Goal: Information Seeking & Learning: Compare options

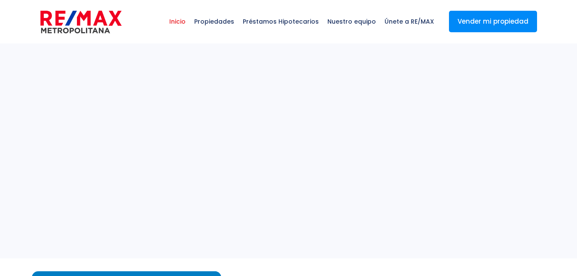
select select
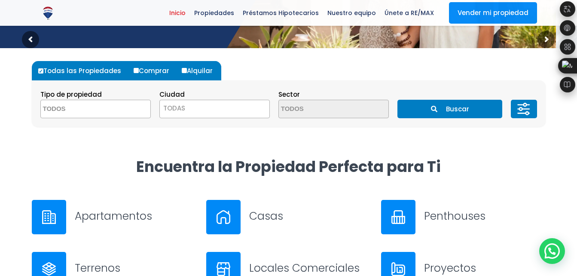
scroll to position [184, 0]
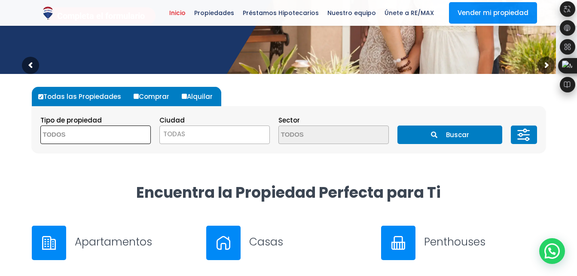
click at [99, 132] on textarea "Search" at bounding box center [82, 135] width 83 height 18
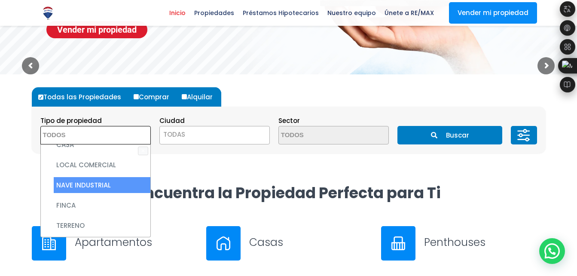
scroll to position [0, 0]
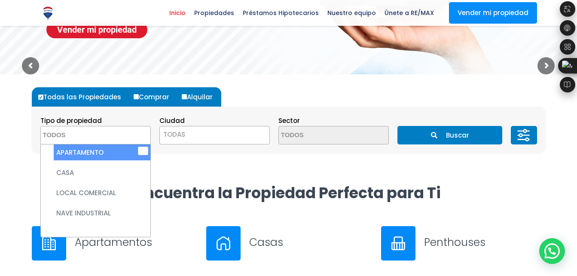
click at [90, 147] on li "APARTAMENTO" at bounding box center [102, 152] width 97 height 16
select select "apartment"
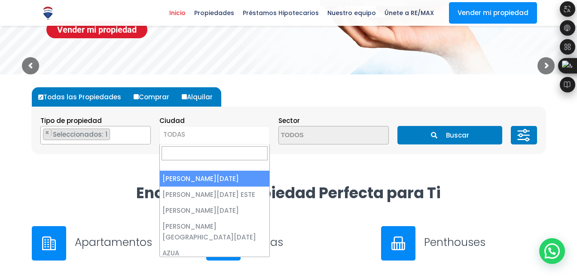
click at [202, 137] on span "TODAS" at bounding box center [214, 134] width 109 height 12
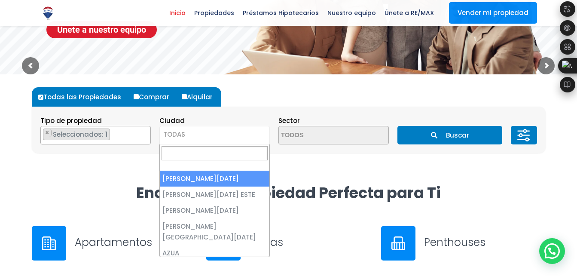
click at [140, 137] on span "× × Seleccionados: 1" at bounding box center [95, 135] width 110 height 18
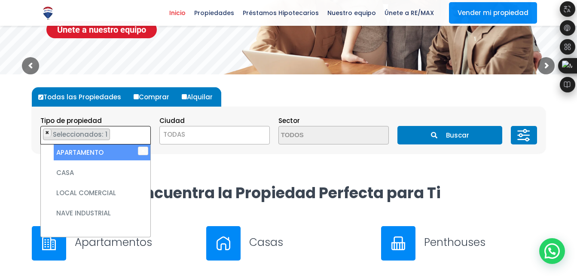
click at [49, 131] on span "×" at bounding box center [47, 133] width 4 height 8
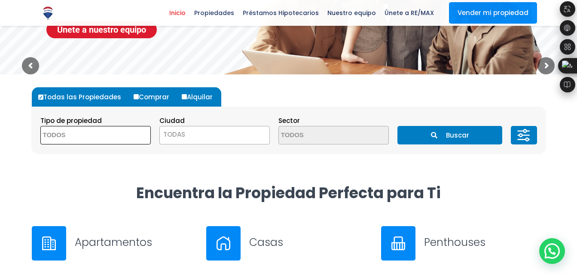
click at [52, 137] on textarea "Search" at bounding box center [82, 135] width 83 height 18
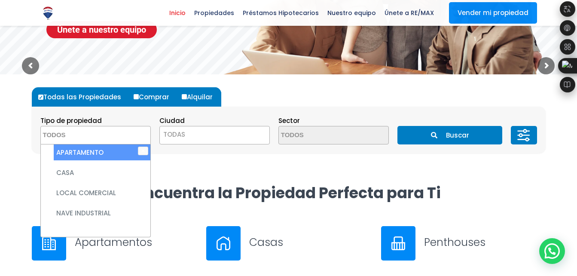
click at [65, 154] on li "APARTAMENTO" at bounding box center [102, 152] width 97 height 16
select select "apartment"
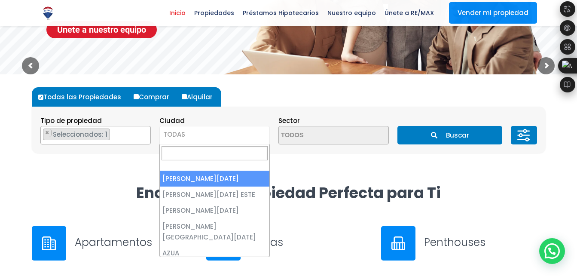
click at [231, 144] on span "TODAS" at bounding box center [214, 135] width 110 height 18
select select "1"
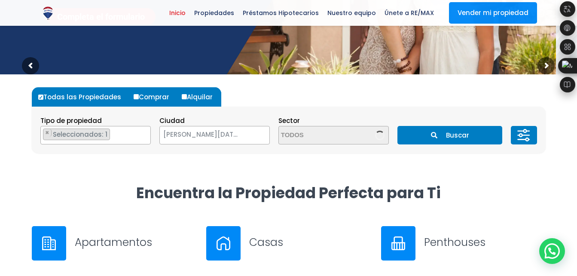
click at [237, 135] on span "SANTO DOMINGO DE GUZMÁN" at bounding box center [204, 134] width 88 height 12
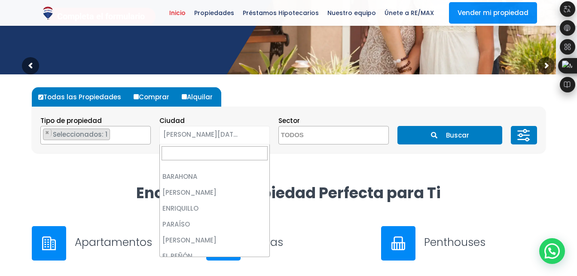
scroll to position [317, 0]
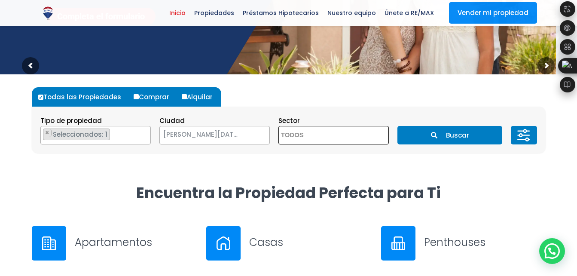
click at [314, 128] on textarea "Search" at bounding box center [320, 135] width 83 height 18
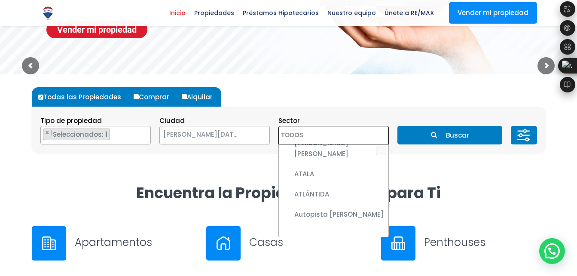
scroll to position [258, 0]
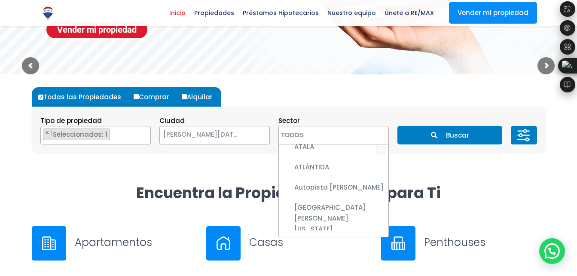
select select "150"
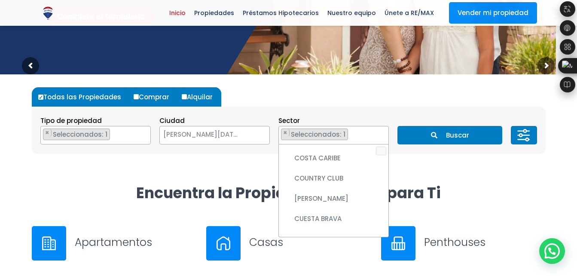
scroll to position [939, 0]
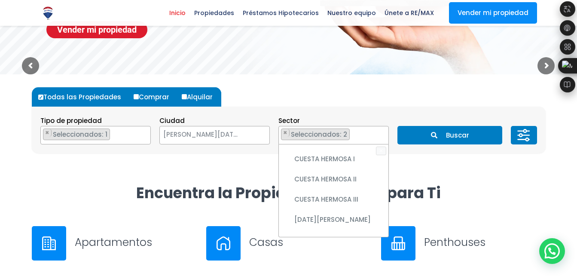
scroll to position [1019, 0]
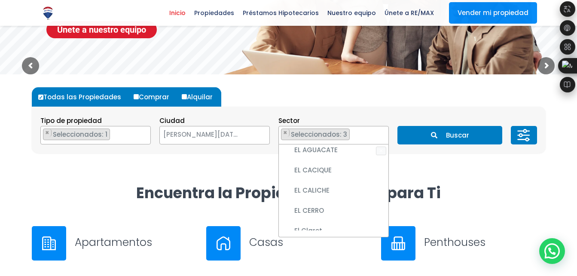
scroll to position [1181, 0]
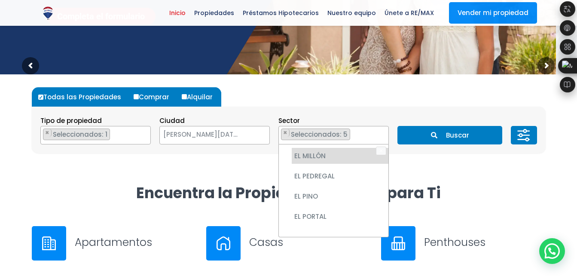
scroll to position [1335, 0]
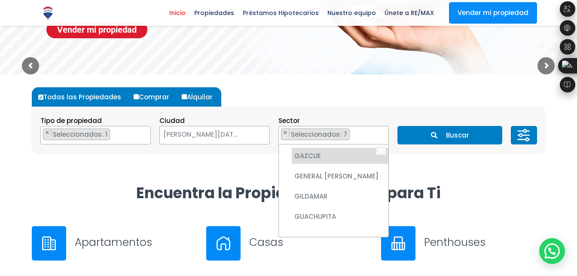
scroll to position [1860, 0]
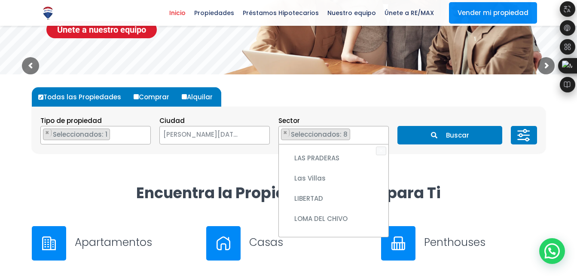
scroll to position [2898, 0]
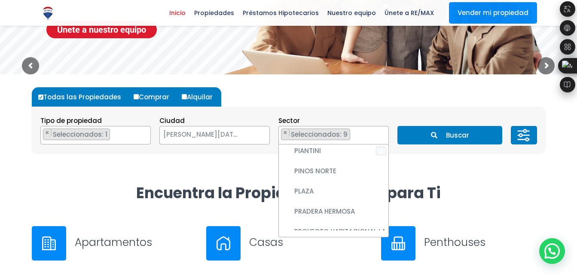
scroll to position [4141, 0]
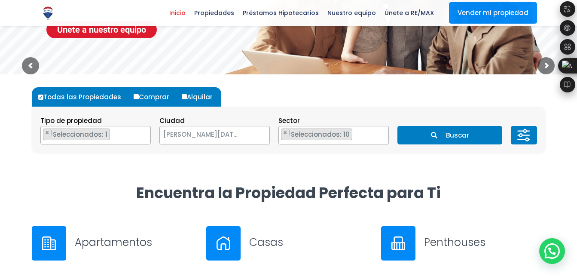
click at [437, 131] on button "Buscar" at bounding box center [449, 135] width 105 height 18
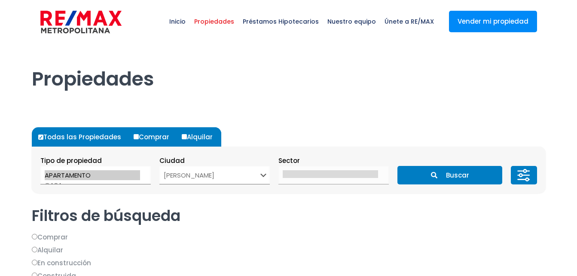
select select "1"
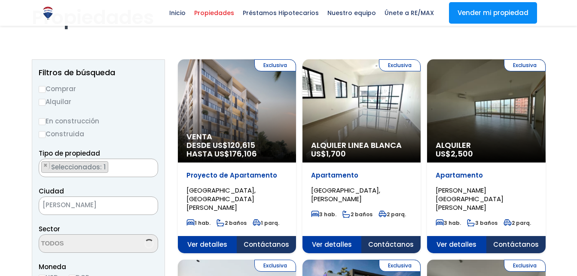
scroll to position [60, 0]
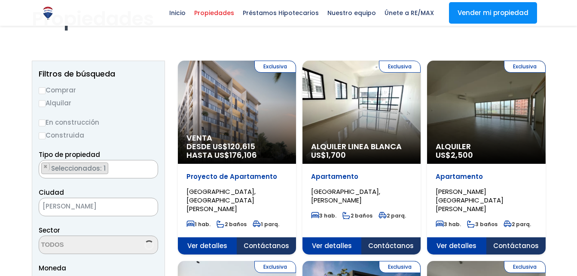
select select "150"
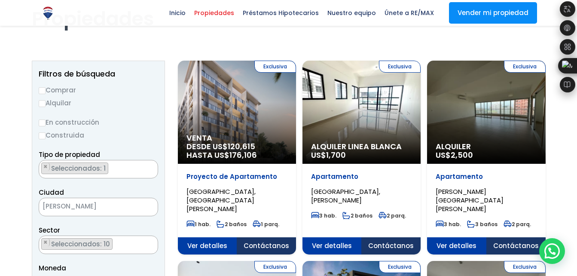
click at [46, 106] on label "Alquilar" at bounding box center [98, 102] width 119 height 11
click at [46, 106] on input "Alquilar" at bounding box center [42, 103] width 7 height 7
radio input "true"
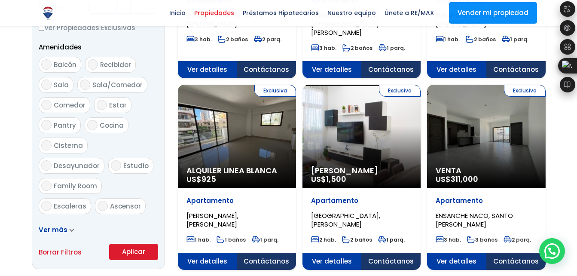
scroll to position [438, 0]
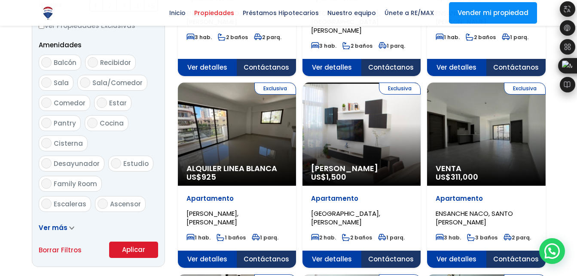
click at [144, 252] on button "Aplicar" at bounding box center [133, 249] width 49 height 16
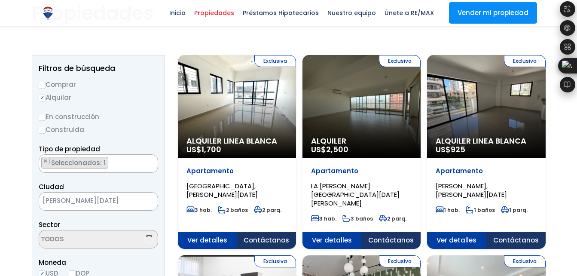
scroll to position [2558, 0]
select select "150"
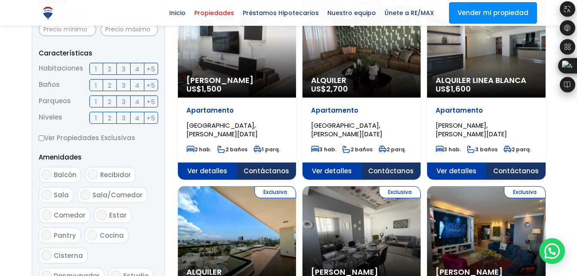
scroll to position [325, 0]
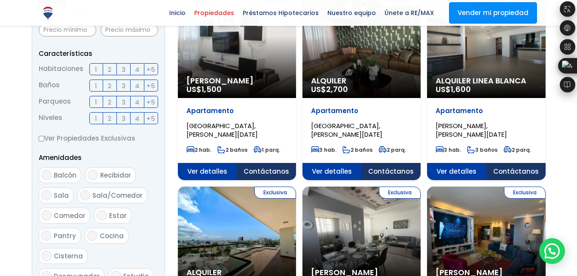
click at [108, 70] on span "2" at bounding box center [109, 69] width 3 height 11
click at [0, 0] on input "2" at bounding box center [0, 0] width 0 height 0
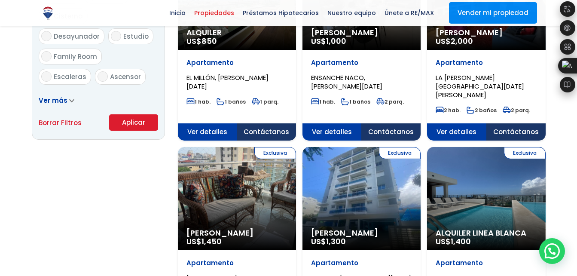
scroll to position [565, 0]
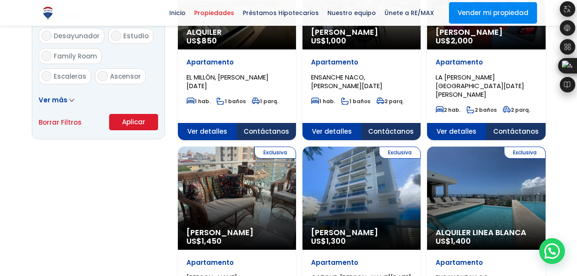
click at [120, 121] on button "Aplicar" at bounding box center [133, 122] width 49 height 16
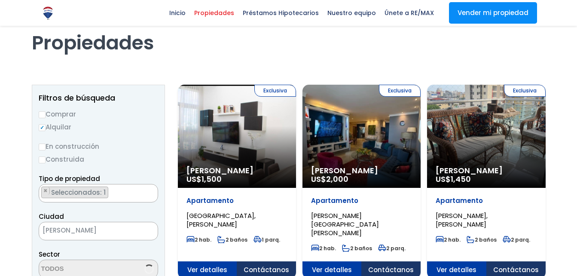
scroll to position [43, 0]
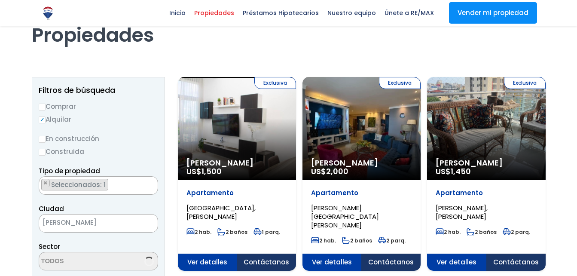
select select "150"
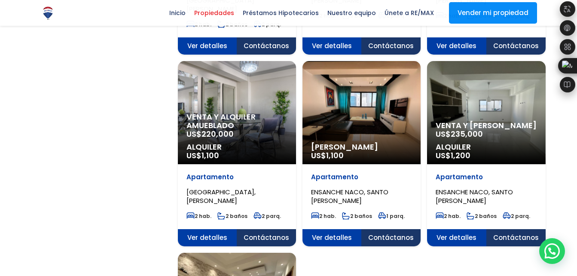
scroll to position [857, 0]
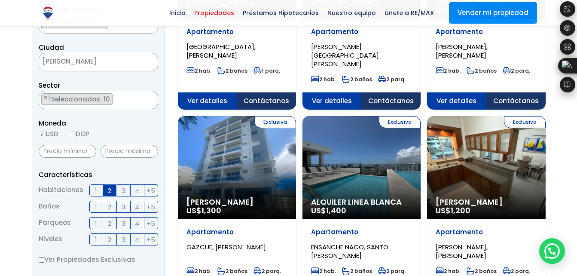
scroll to position [205, 0]
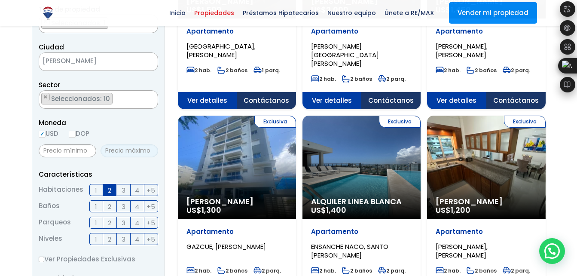
click at [141, 153] on input "text" at bounding box center [129, 150] width 58 height 13
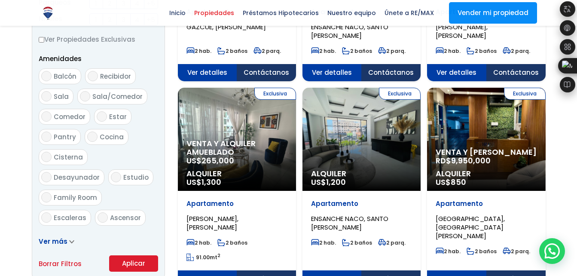
scroll to position [500, 0]
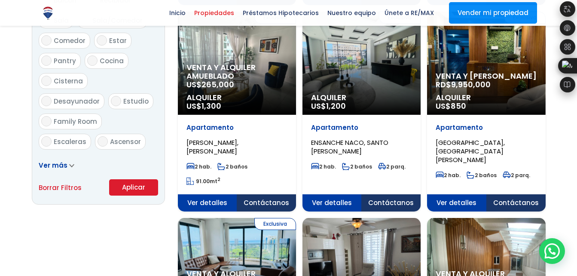
type input "1,000"
click at [146, 189] on button "Aplicar" at bounding box center [133, 187] width 49 height 16
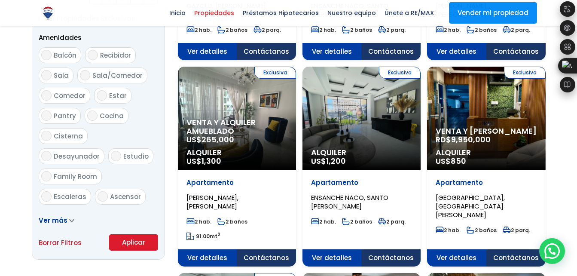
scroll to position [446, 0]
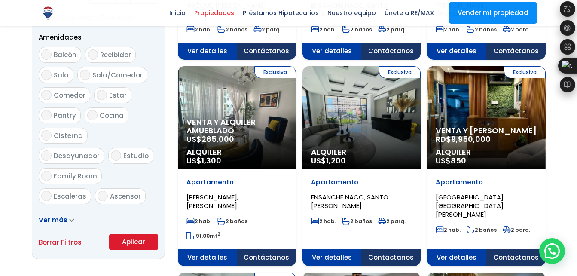
click at [125, 243] on button "Aplicar" at bounding box center [133, 242] width 49 height 16
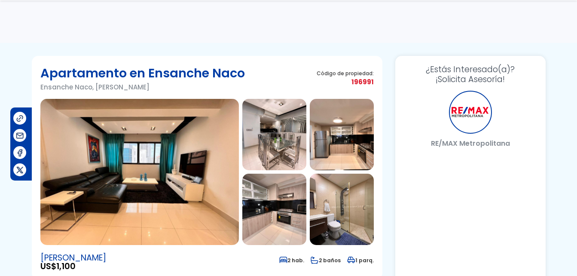
select select "DO"
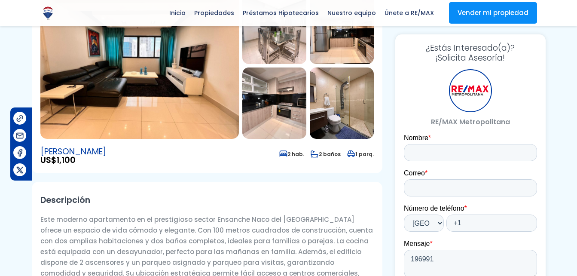
click at [337, 114] on img at bounding box center [342, 102] width 64 height 71
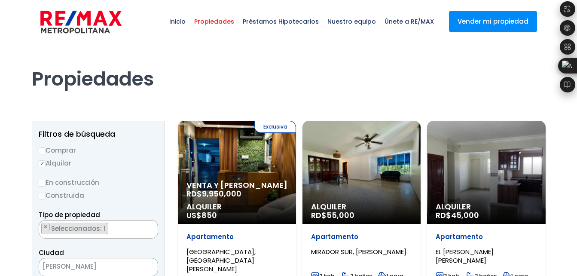
select select "150"
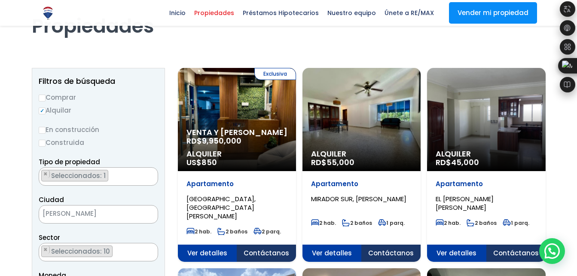
scroll to position [53, 0]
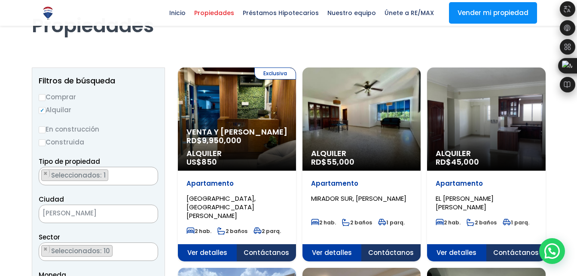
click at [296, 92] on div "Alquiler RD$ 55,000" at bounding box center [237, 118] width 118 height 103
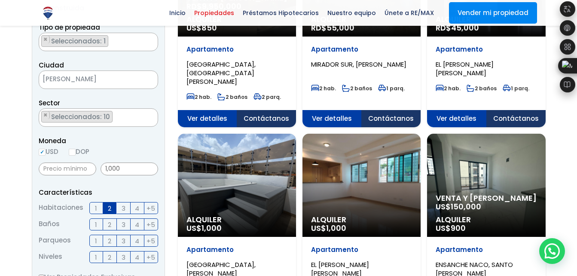
scroll to position [204, 0]
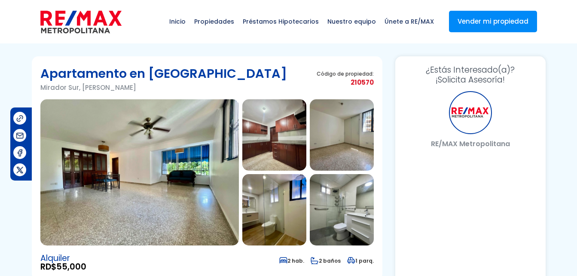
select select "DO"
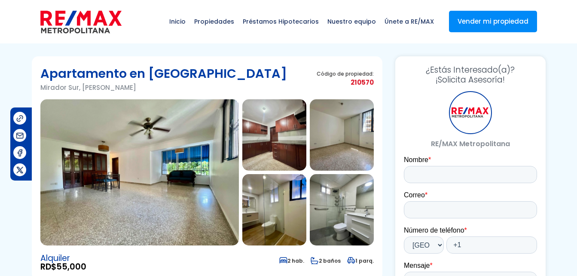
click at [352, 208] on img at bounding box center [342, 209] width 64 height 71
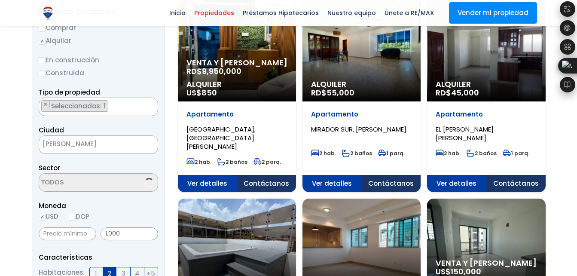
scroll to position [122, 0]
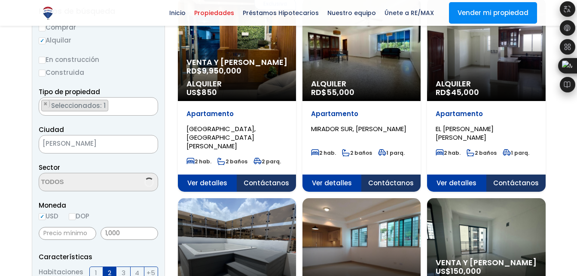
select select "150"
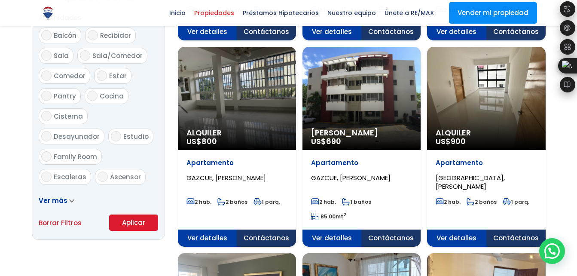
scroll to position [465, 0]
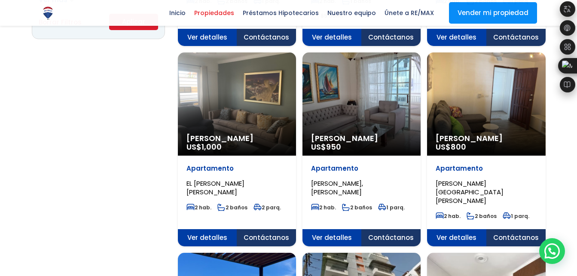
scroll to position [666, 0]
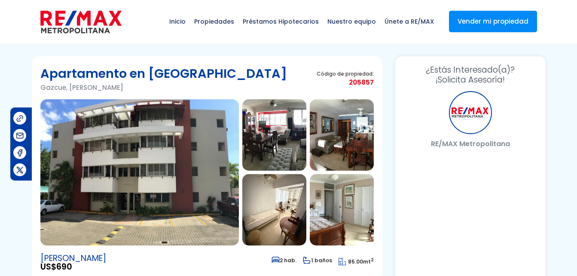
select select "DO"
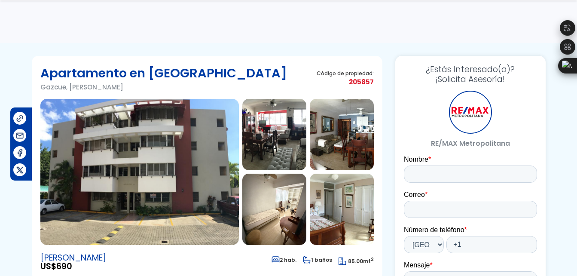
scroll to position [58, 0]
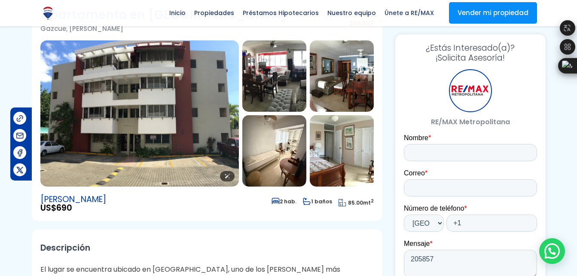
click at [217, 117] on img at bounding box center [139, 113] width 198 height 146
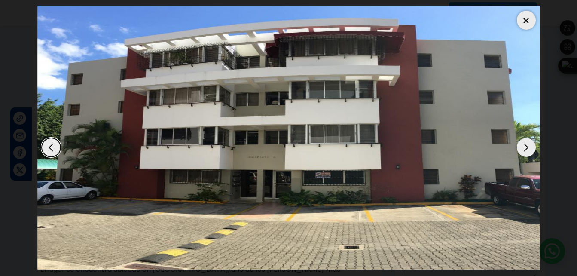
click at [524, 142] on div "Next slide" at bounding box center [525, 147] width 19 height 19
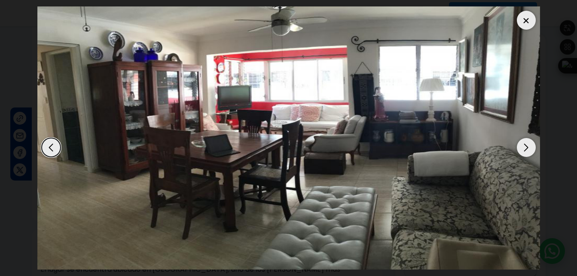
click at [524, 142] on div "Next slide" at bounding box center [525, 147] width 19 height 19
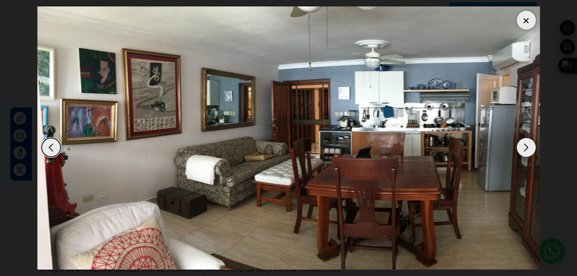
click at [524, 142] on div "Next slide" at bounding box center [525, 147] width 19 height 19
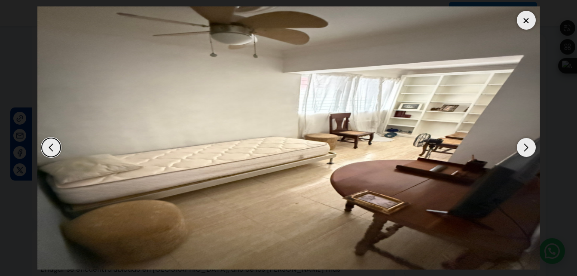
click at [524, 142] on div "Next slide" at bounding box center [525, 147] width 19 height 19
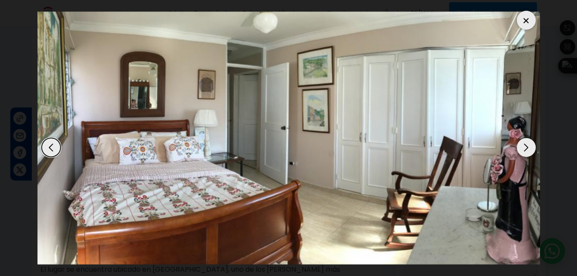
click at [51, 142] on div "Previous slide" at bounding box center [51, 147] width 19 height 19
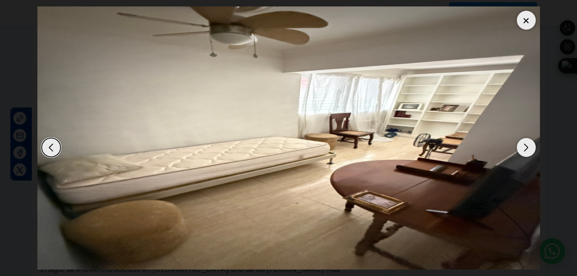
click at [525, 145] on div "Next slide" at bounding box center [525, 147] width 19 height 19
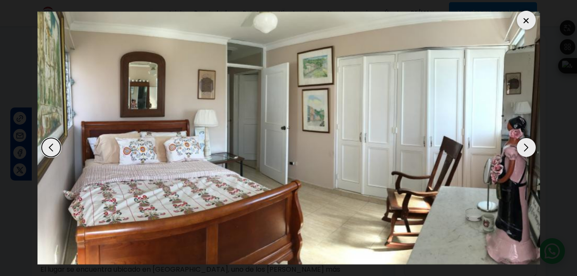
click at [525, 145] on div "Next slide" at bounding box center [525, 147] width 19 height 19
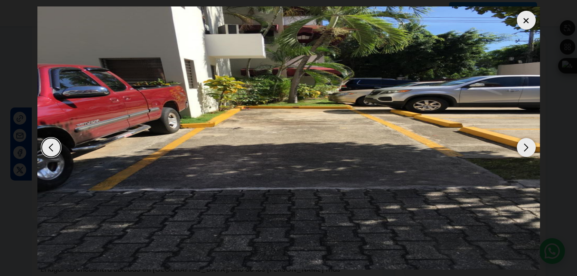
click at [525, 145] on div "Next slide" at bounding box center [525, 147] width 19 height 19
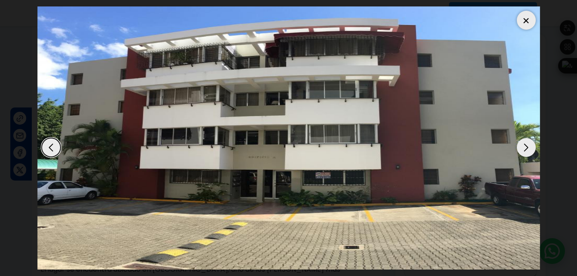
click at [525, 145] on div "Next slide" at bounding box center [525, 147] width 19 height 19
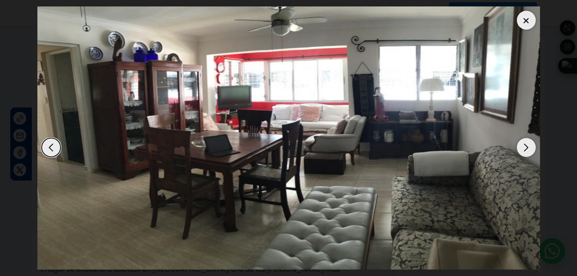
click at [525, 145] on div "Next slide" at bounding box center [525, 147] width 19 height 19
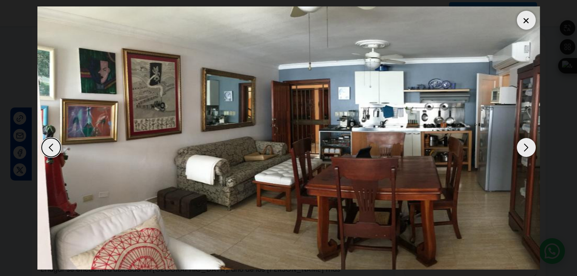
click at [49, 139] on div "Previous slide" at bounding box center [51, 147] width 19 height 19
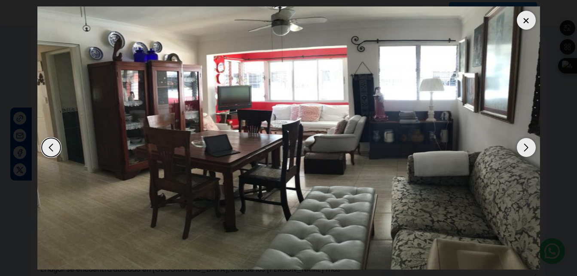
click at [527, 25] on div at bounding box center [525, 20] width 19 height 19
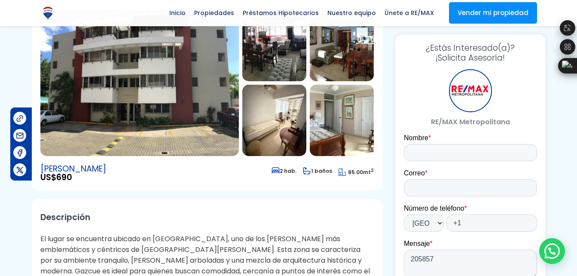
scroll to position [89, 0]
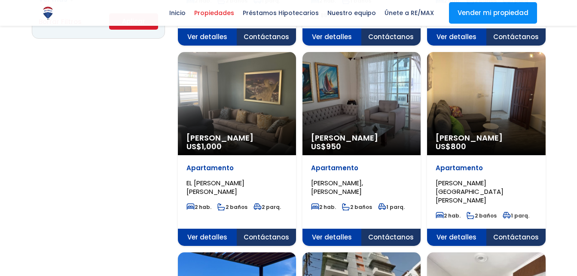
scroll to position [2558, 0]
select select "150"
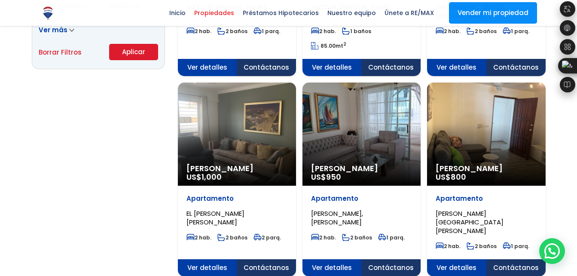
scroll to position [636, 0]
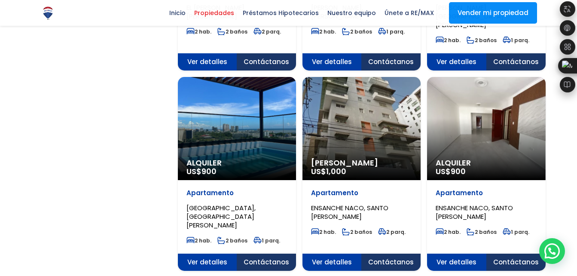
scroll to position [842, 0]
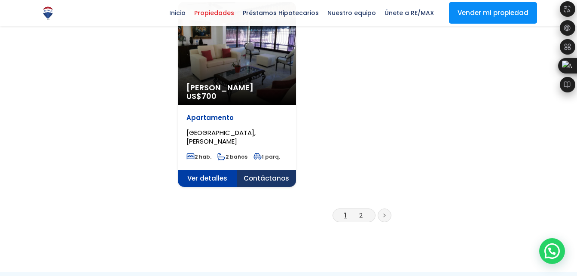
scroll to position [1118, 0]
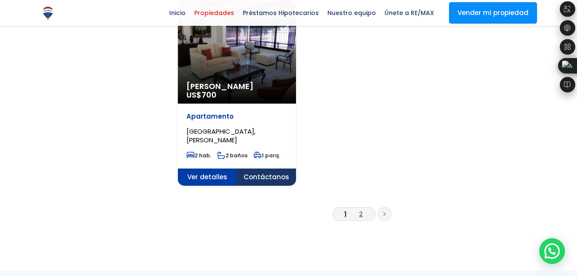
click at [362, 209] on link "2" at bounding box center [360, 213] width 3 height 9
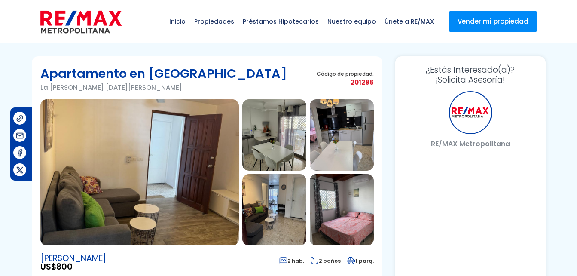
select select "DO"
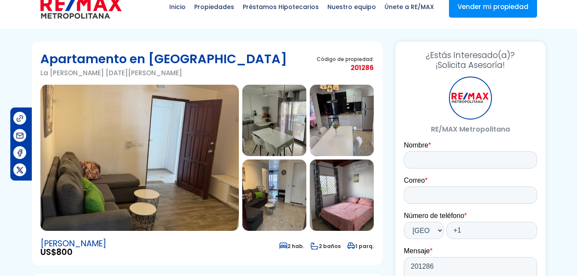
scroll to position [31, 0]
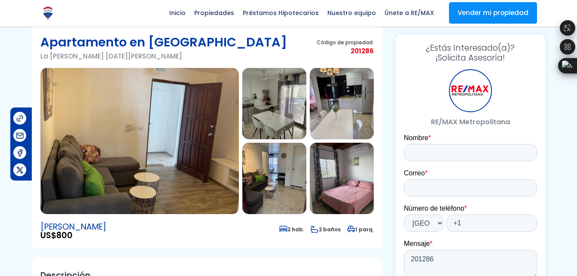
click at [351, 170] on img at bounding box center [342, 178] width 64 height 71
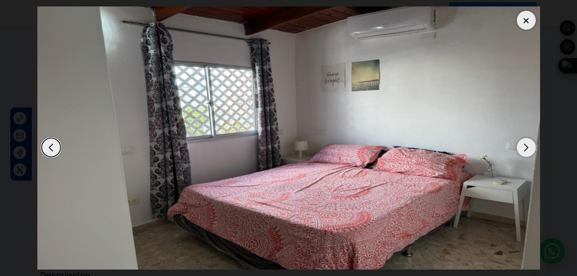
click at [529, 145] on div "Next slide" at bounding box center [525, 147] width 19 height 19
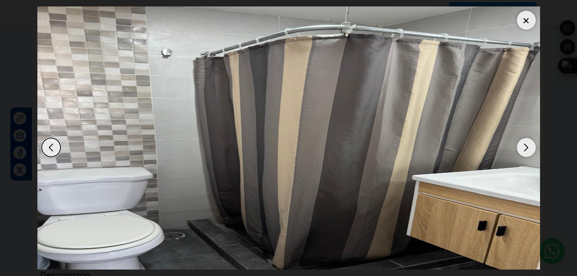
click at [529, 145] on div "Next slide" at bounding box center [525, 147] width 19 height 19
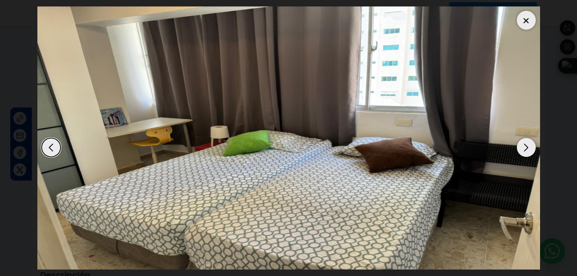
click at [529, 145] on div "Next slide" at bounding box center [525, 147] width 19 height 19
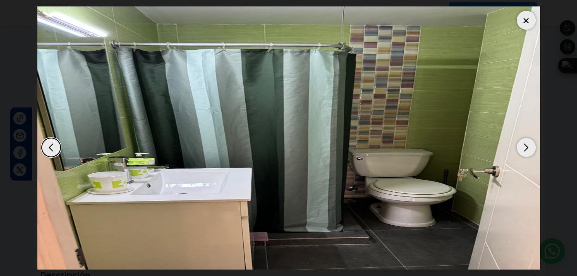
click at [529, 145] on div "Next slide" at bounding box center [525, 147] width 19 height 19
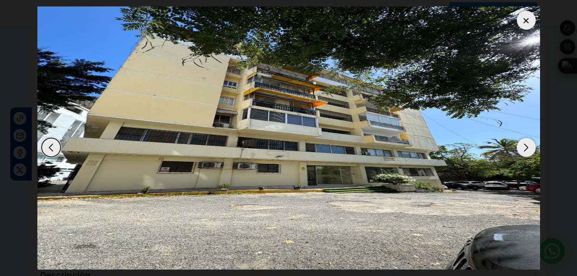
click at [529, 145] on div "Next slide" at bounding box center [525, 147] width 19 height 19
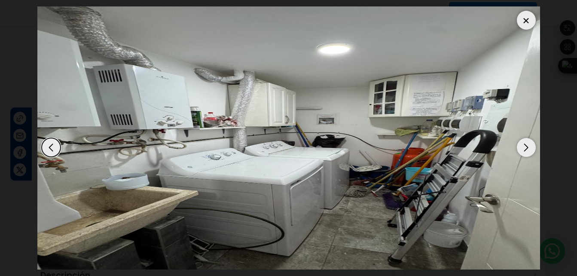
click at [520, 144] on div "Next slide" at bounding box center [525, 147] width 19 height 19
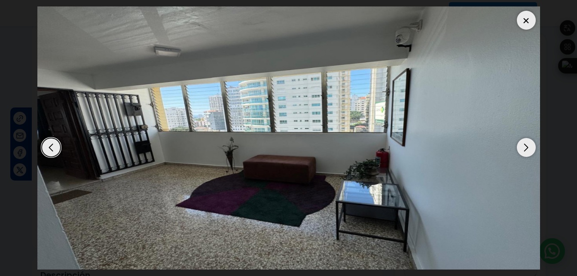
click at [520, 144] on div "Next slide" at bounding box center [525, 147] width 19 height 19
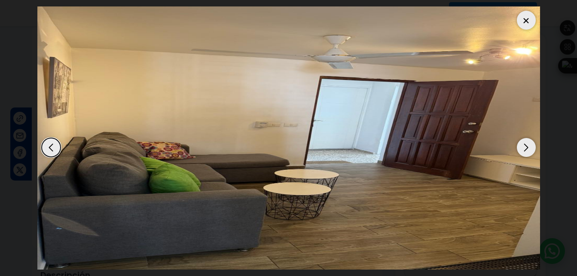
click at [520, 144] on div "Next slide" at bounding box center [525, 147] width 19 height 19
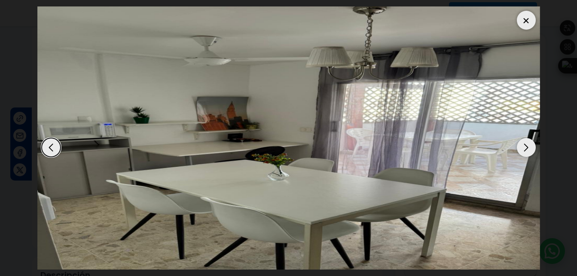
click at [520, 144] on div "Next slide" at bounding box center [525, 147] width 19 height 19
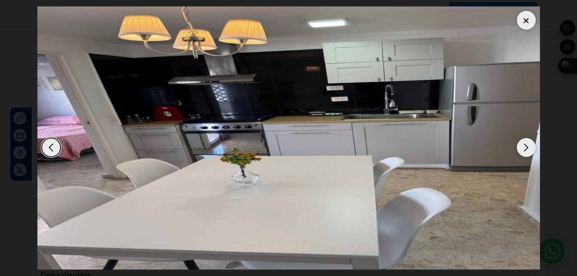
click at [520, 144] on div "Next slide" at bounding box center [525, 147] width 19 height 19
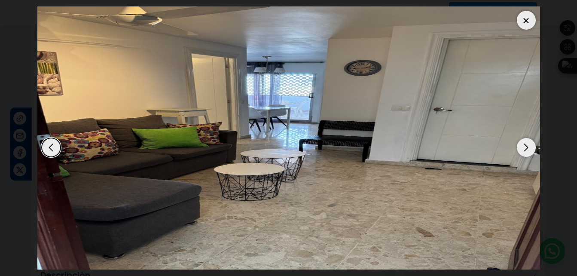
click at [523, 147] on div "Next slide" at bounding box center [525, 147] width 19 height 19
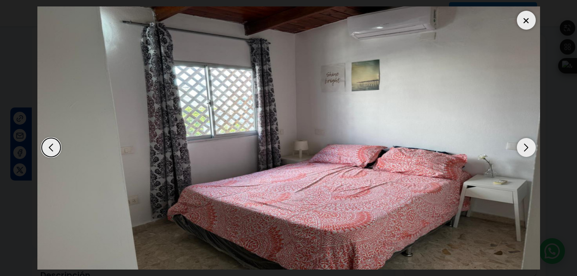
click at [523, 147] on div "Next slide" at bounding box center [525, 147] width 19 height 19
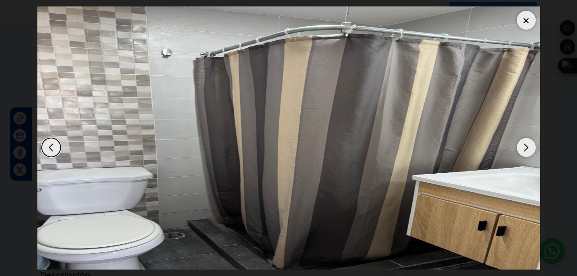
click at [526, 24] on div at bounding box center [525, 20] width 19 height 19
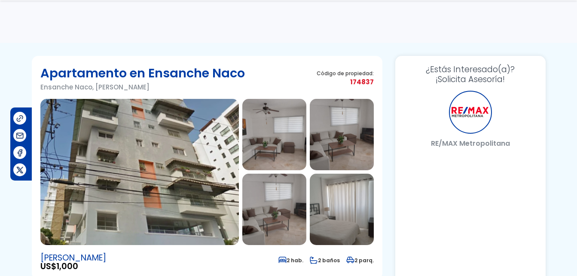
scroll to position [76, 0]
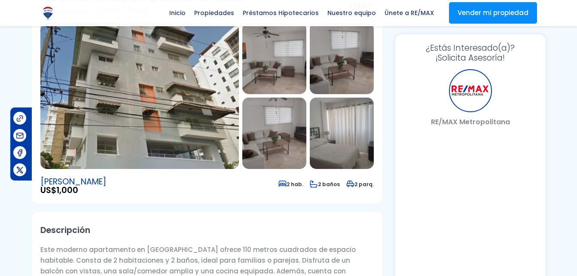
select select "DO"
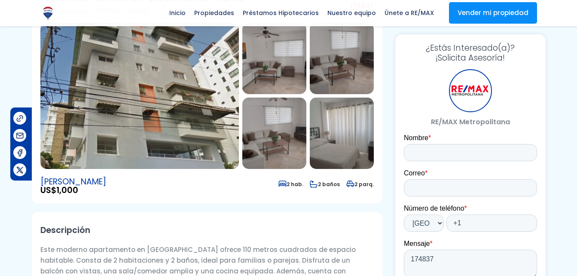
scroll to position [0, 0]
click at [191, 76] on img at bounding box center [139, 96] width 198 height 146
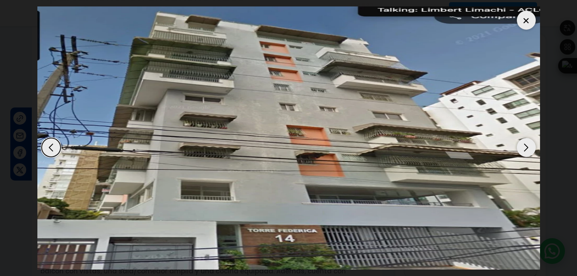
click at [522, 151] on div "Next slide" at bounding box center [525, 147] width 19 height 19
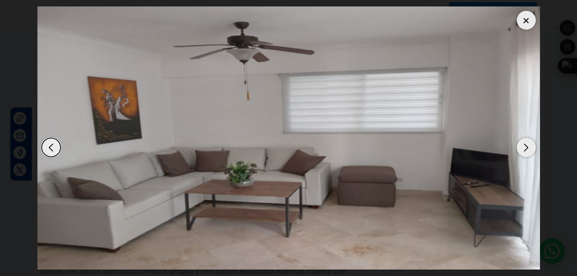
click at [522, 151] on div "Next slide" at bounding box center [525, 147] width 19 height 19
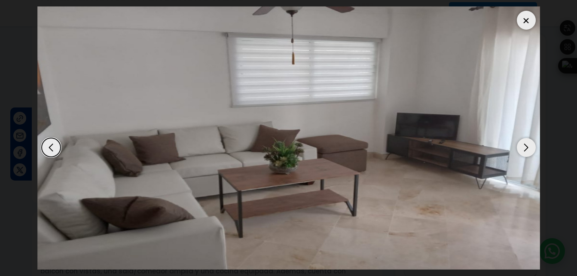
click at [522, 151] on div "Next slide" at bounding box center [525, 147] width 19 height 19
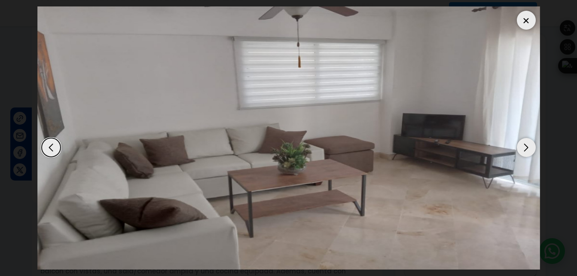
click at [522, 151] on div "Next slide" at bounding box center [525, 147] width 19 height 19
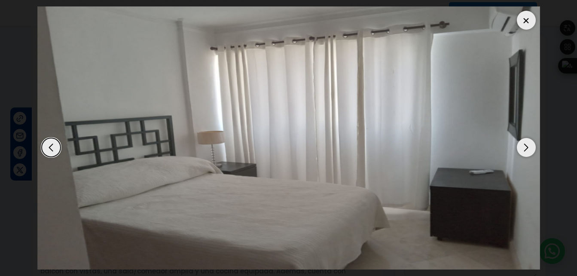
click at [522, 151] on div "Next slide" at bounding box center [525, 147] width 19 height 19
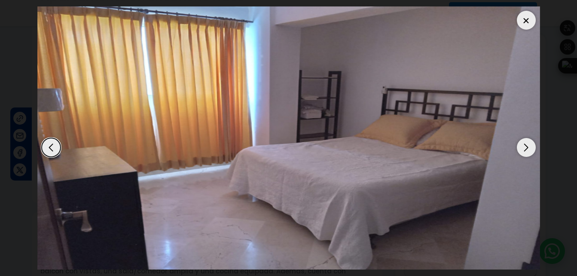
click at [522, 151] on div "Next slide" at bounding box center [525, 147] width 19 height 19
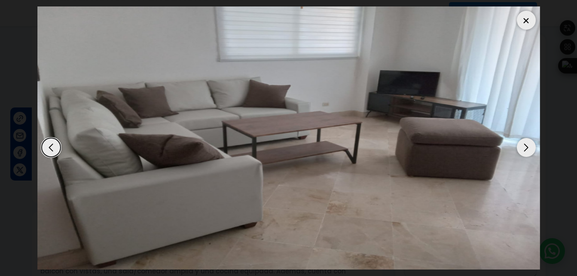
click at [522, 151] on div "Next slide" at bounding box center [525, 147] width 19 height 19
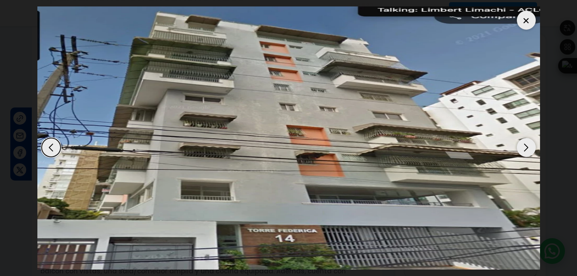
click at [522, 151] on div "Next slide" at bounding box center [525, 147] width 19 height 19
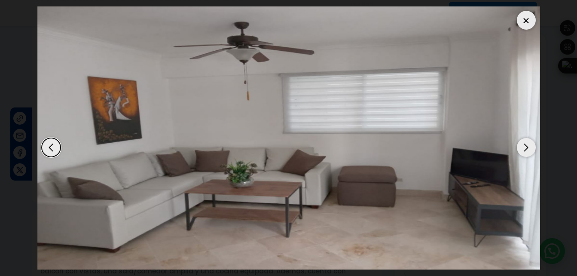
click at [522, 151] on div "Next slide" at bounding box center [525, 147] width 19 height 19
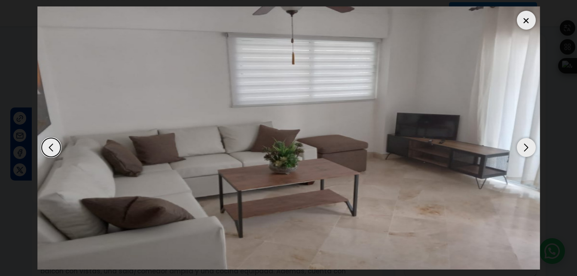
click at [522, 151] on div "Next slide" at bounding box center [525, 147] width 19 height 19
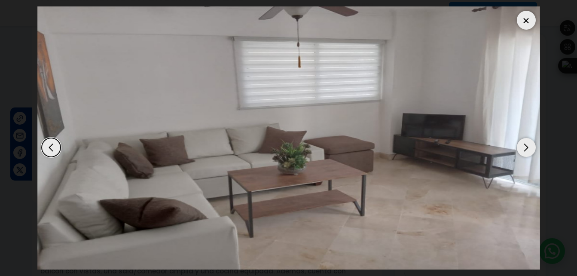
click at [523, 22] on div at bounding box center [525, 20] width 19 height 19
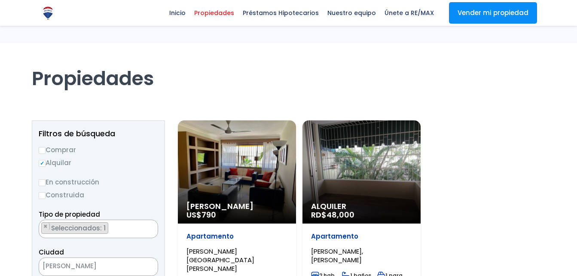
scroll to position [91, 0]
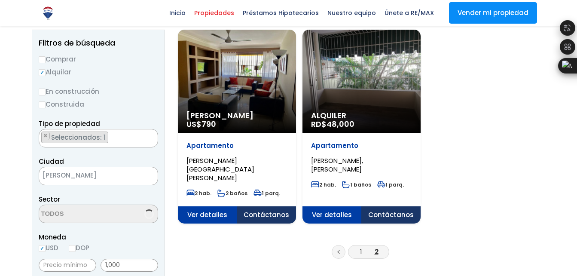
select select "150"
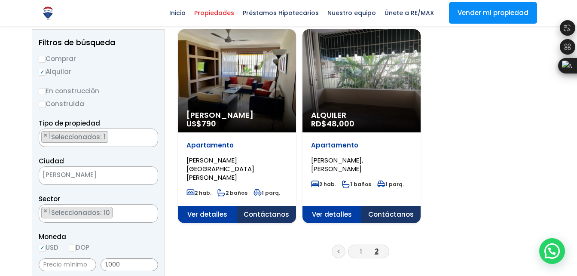
scroll to position [91, 0]
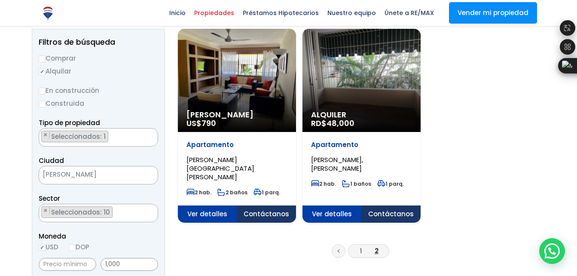
click at [225, 78] on div "[PERSON_NAME] US$ 790" at bounding box center [237, 80] width 118 height 103
click at [243, 88] on div "[PERSON_NAME] US$ 790" at bounding box center [237, 80] width 118 height 103
click at [296, 80] on div "Alquiler RD$ 48,000" at bounding box center [237, 80] width 118 height 103
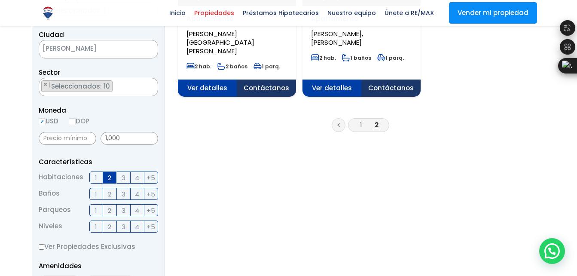
scroll to position [267, 0]
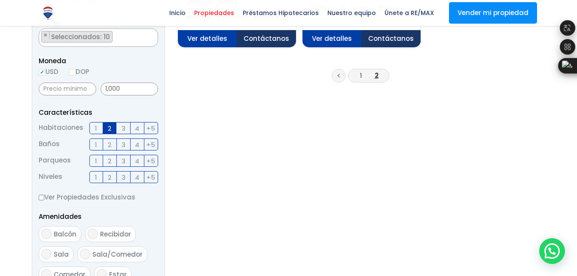
click at [80, 68] on label "DOP" at bounding box center [79, 71] width 21 height 11
click at [0, 0] on input "DOP" at bounding box center [0, 0] width 0 height 0
click at [73, 69] on input "DOP" at bounding box center [72, 72] width 7 height 7
radio input "true"
click at [74, 73] on input "DOP" at bounding box center [72, 72] width 7 height 7
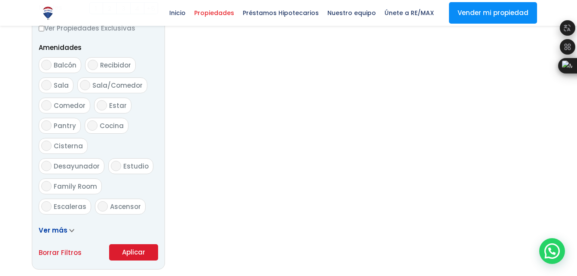
scroll to position [438, 0]
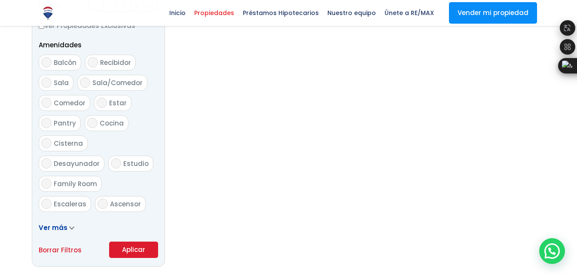
click at [127, 254] on button "Aplicar" at bounding box center [133, 249] width 49 height 16
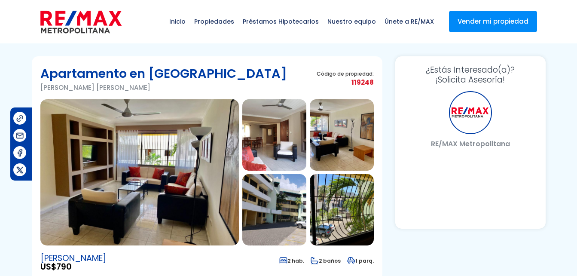
select select "DO"
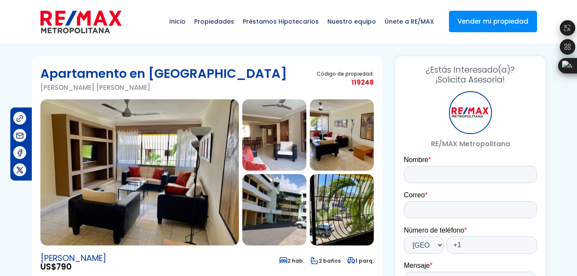
click at [319, 189] on img at bounding box center [342, 209] width 64 height 71
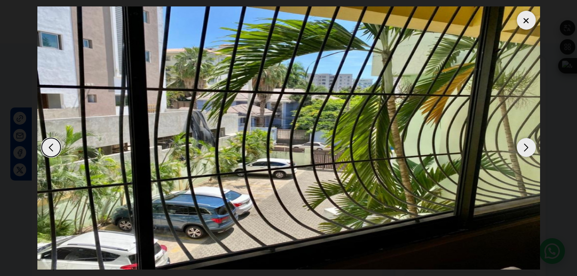
click at [524, 153] on div "Next slide" at bounding box center [525, 147] width 19 height 19
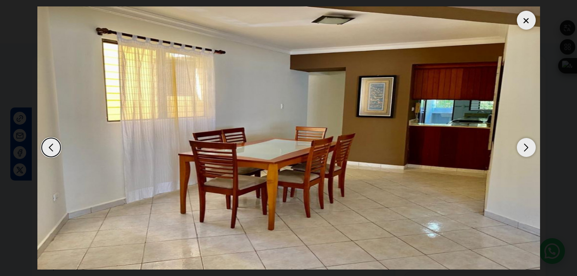
click at [524, 153] on div "Next slide" at bounding box center [525, 147] width 19 height 19
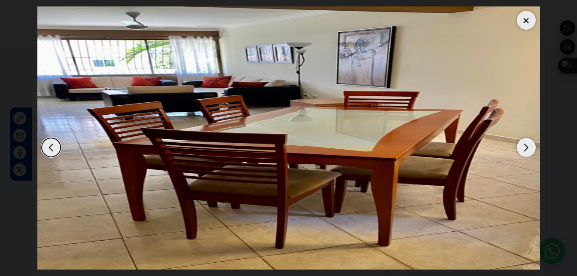
click at [524, 153] on div "Next slide" at bounding box center [525, 147] width 19 height 19
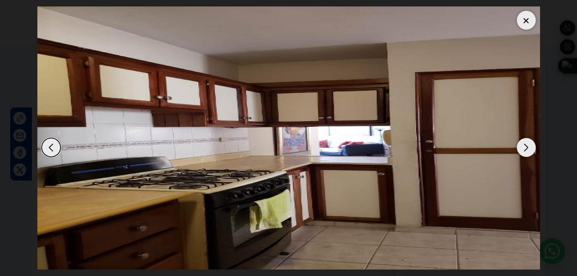
click at [524, 153] on div "Next slide" at bounding box center [525, 147] width 19 height 19
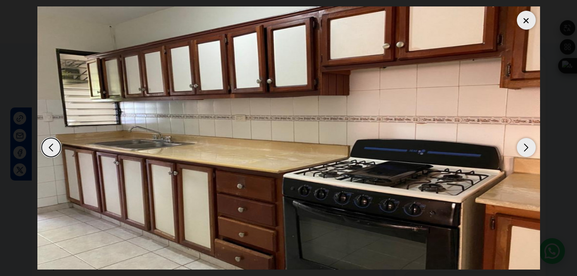
click at [524, 153] on div "Next slide" at bounding box center [525, 147] width 19 height 19
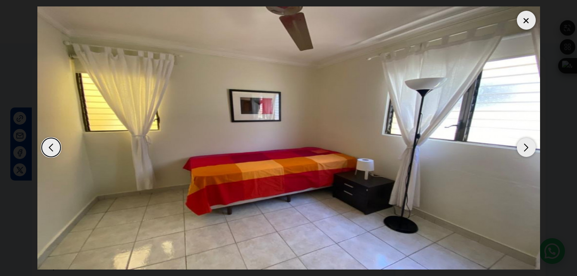
click at [524, 153] on div "Next slide" at bounding box center [525, 147] width 19 height 19
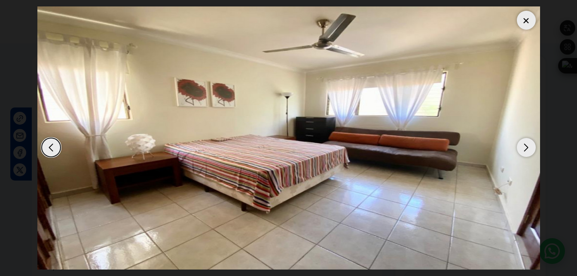
click at [524, 153] on div "Next slide" at bounding box center [525, 147] width 19 height 19
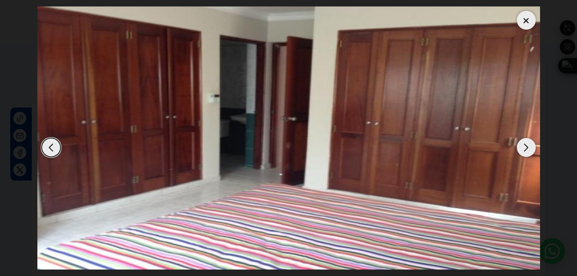
click at [524, 153] on div "Next slide" at bounding box center [525, 147] width 19 height 19
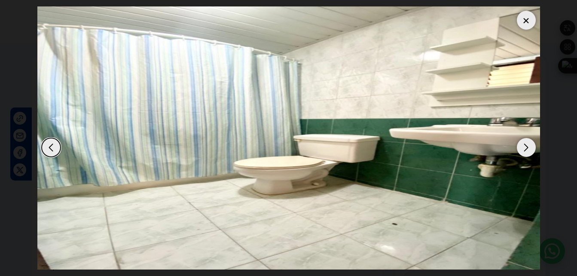
click at [524, 153] on div "Next slide" at bounding box center [525, 147] width 19 height 19
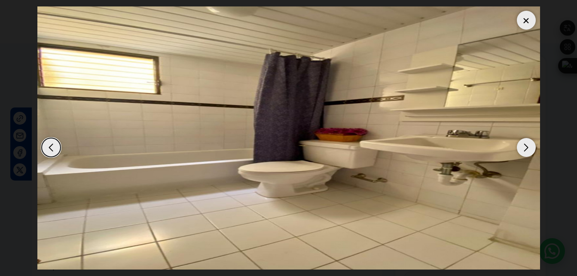
click at [524, 153] on div "Next slide" at bounding box center [525, 147] width 19 height 19
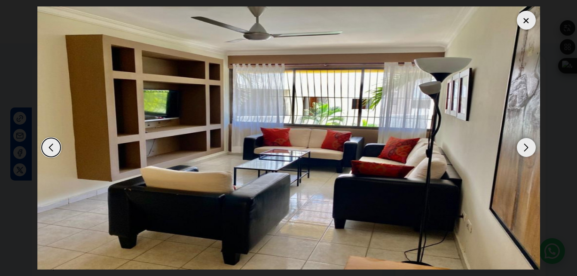
click at [525, 28] on div at bounding box center [525, 20] width 19 height 19
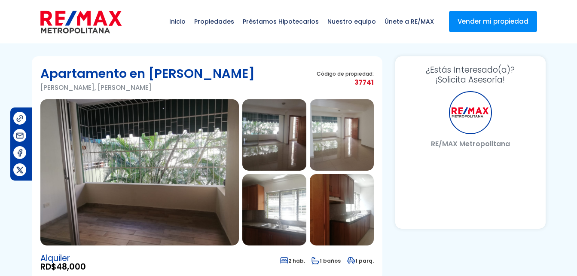
select select "DO"
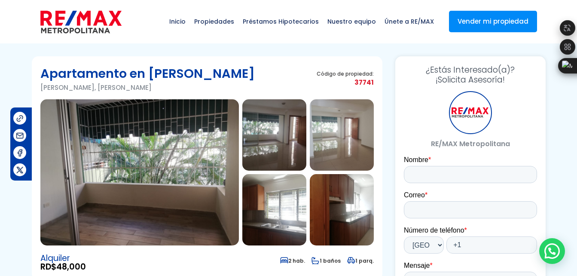
click at [349, 195] on img at bounding box center [342, 209] width 64 height 71
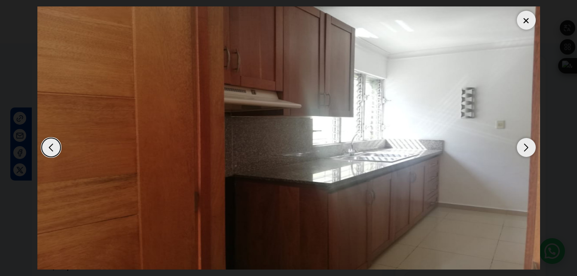
click at [523, 156] on div "Next slide" at bounding box center [525, 147] width 19 height 19
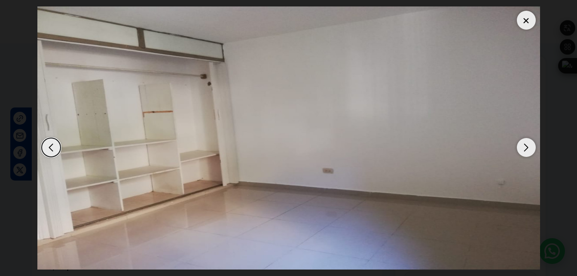
click at [523, 146] on div "Next slide" at bounding box center [525, 147] width 19 height 19
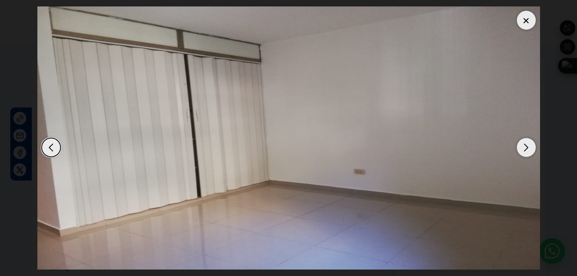
click at [523, 146] on div "Next slide" at bounding box center [525, 147] width 19 height 19
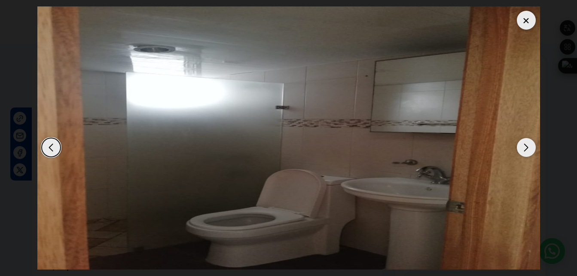
click at [523, 146] on div "Next slide" at bounding box center [525, 147] width 19 height 19
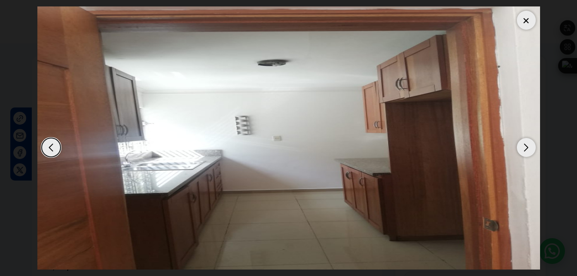
click at [523, 146] on div "Next slide" at bounding box center [525, 147] width 19 height 19
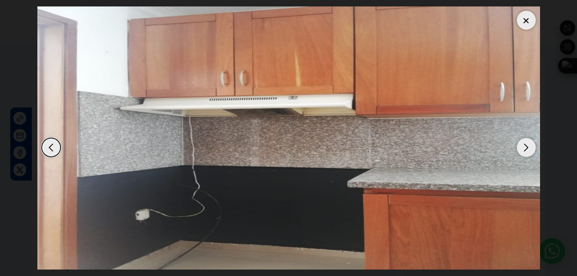
click at [523, 146] on div "Next slide" at bounding box center [525, 147] width 19 height 19
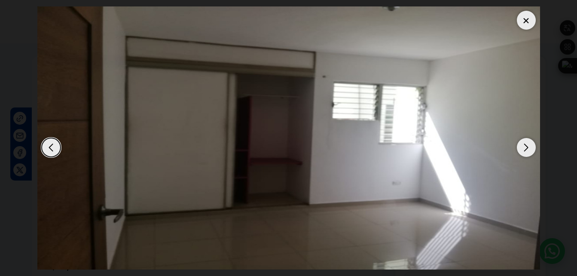
click at [523, 146] on div "Next slide" at bounding box center [525, 147] width 19 height 19
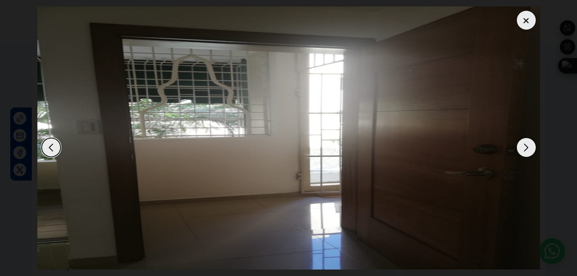
click at [523, 146] on div "Next slide" at bounding box center [525, 147] width 19 height 19
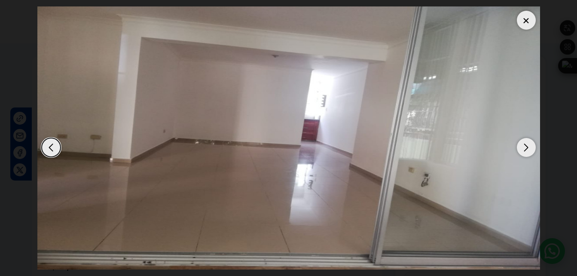
click at [523, 146] on div "Next slide" at bounding box center [525, 147] width 19 height 19
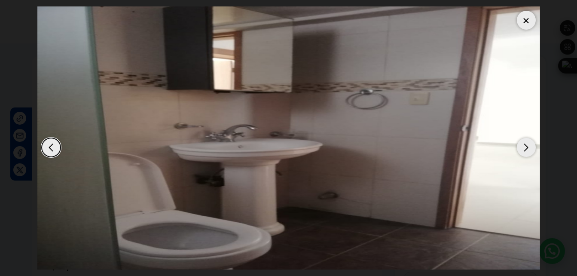
click at [523, 146] on div "Next slide" at bounding box center [525, 147] width 19 height 19
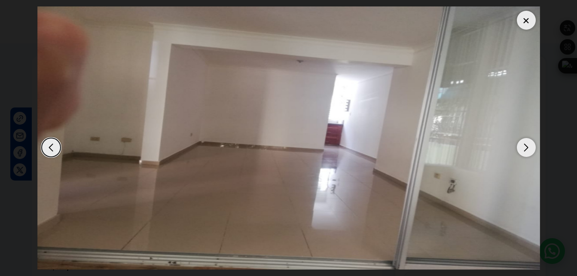
click at [523, 146] on div "Next slide" at bounding box center [525, 147] width 19 height 19
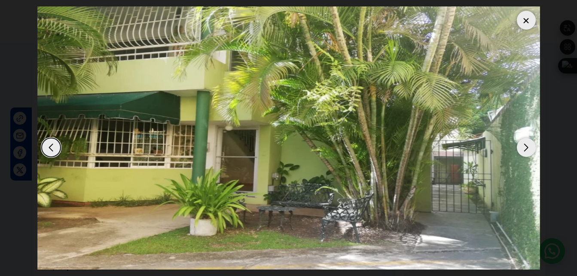
click at [523, 146] on div "Next slide" at bounding box center [525, 147] width 19 height 19
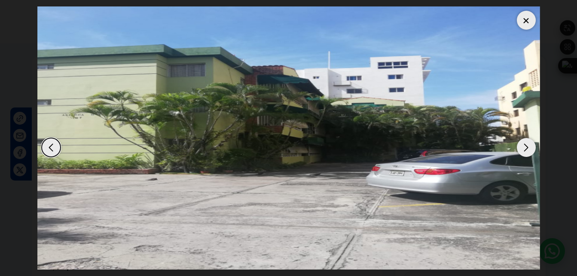
click at [523, 146] on div "Next slide" at bounding box center [525, 147] width 19 height 19
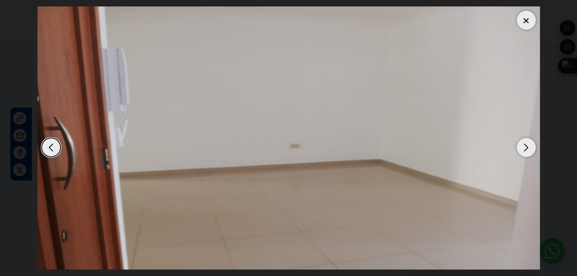
click at [523, 146] on div "Next slide" at bounding box center [525, 147] width 19 height 19
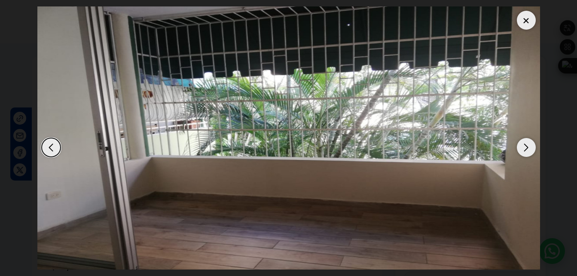
click at [525, 20] on div at bounding box center [525, 20] width 19 height 19
